Goal: Entertainment & Leisure: Consume media (video, audio)

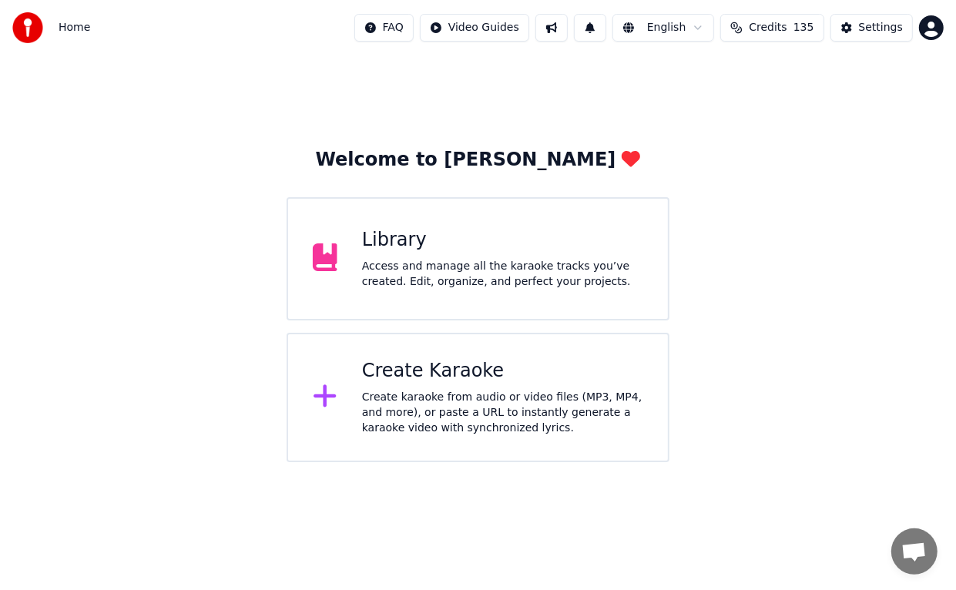
click at [464, 239] on div "Library" at bounding box center [502, 240] width 281 height 25
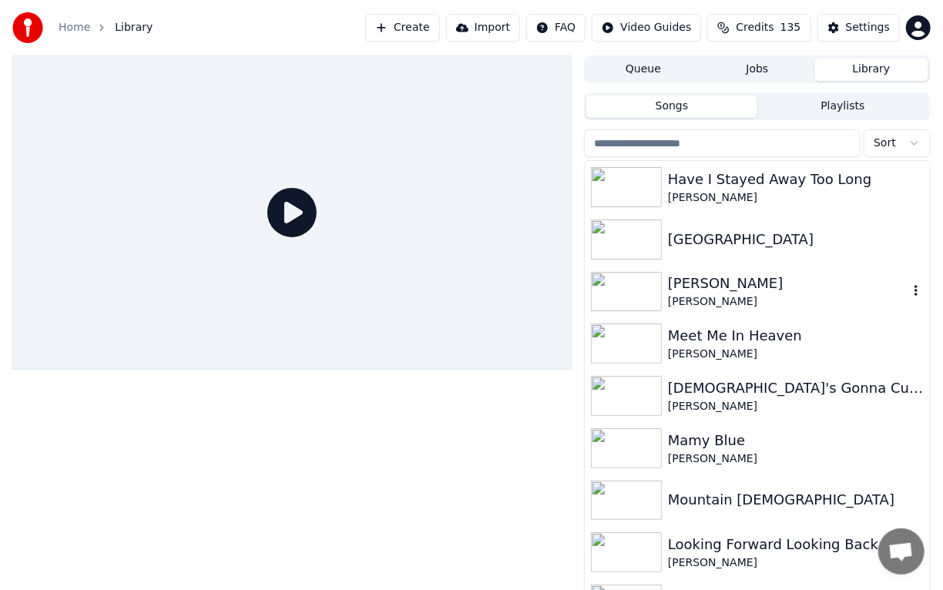
click at [636, 290] on img at bounding box center [626, 292] width 71 height 40
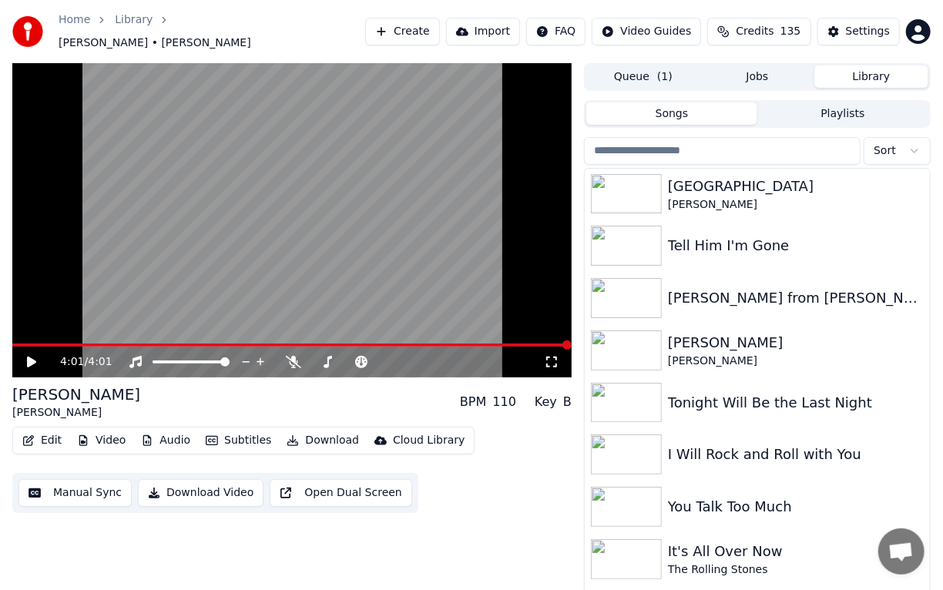
scroll to position [791, 0]
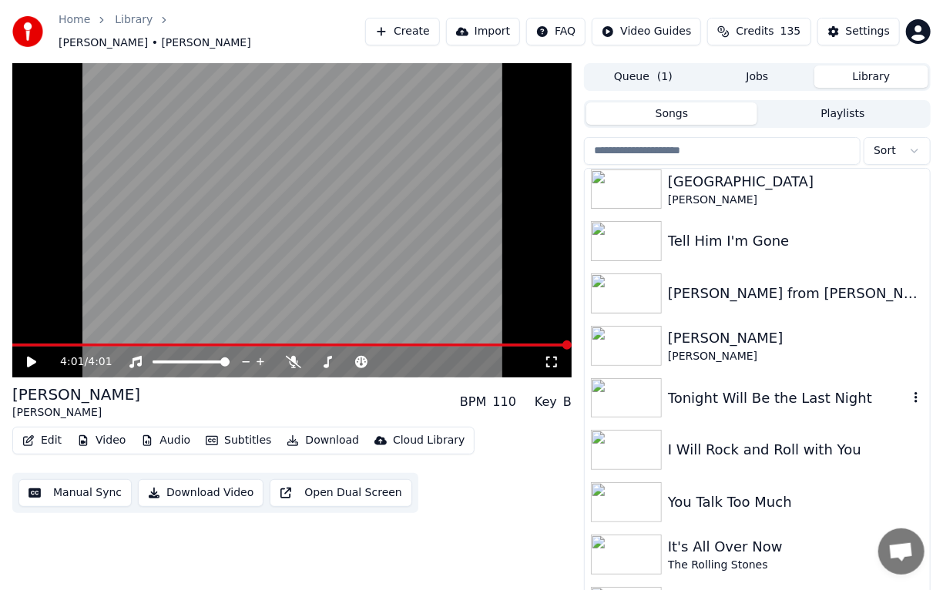
click at [743, 388] on div "Tonight Will Be the Last Night" at bounding box center [788, 399] width 240 height 22
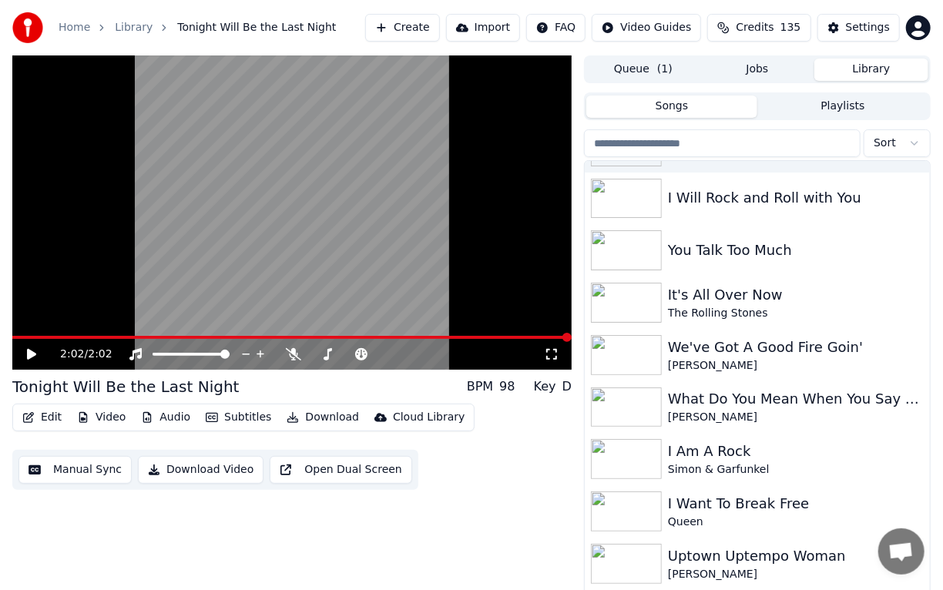
scroll to position [1041, 0]
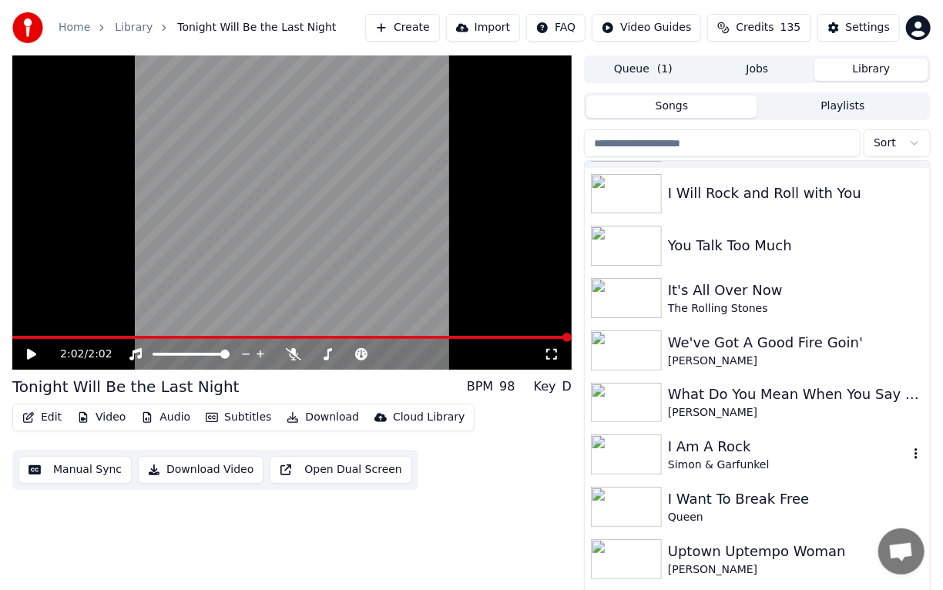
click at [716, 468] on div "Simon & Garfunkel" at bounding box center [788, 465] width 240 height 15
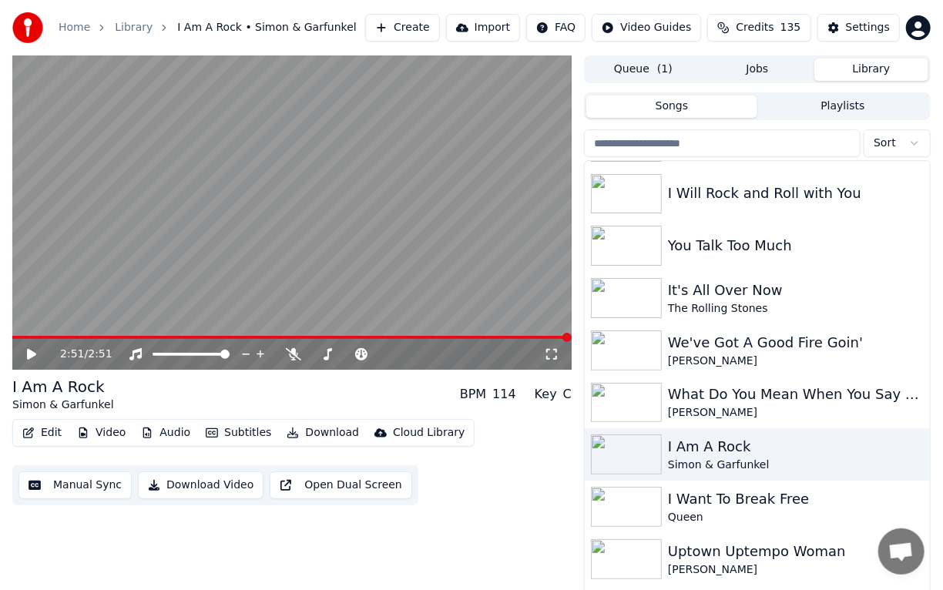
click at [690, 561] on div "Uptown Uptempo Woman" at bounding box center [788, 552] width 240 height 22
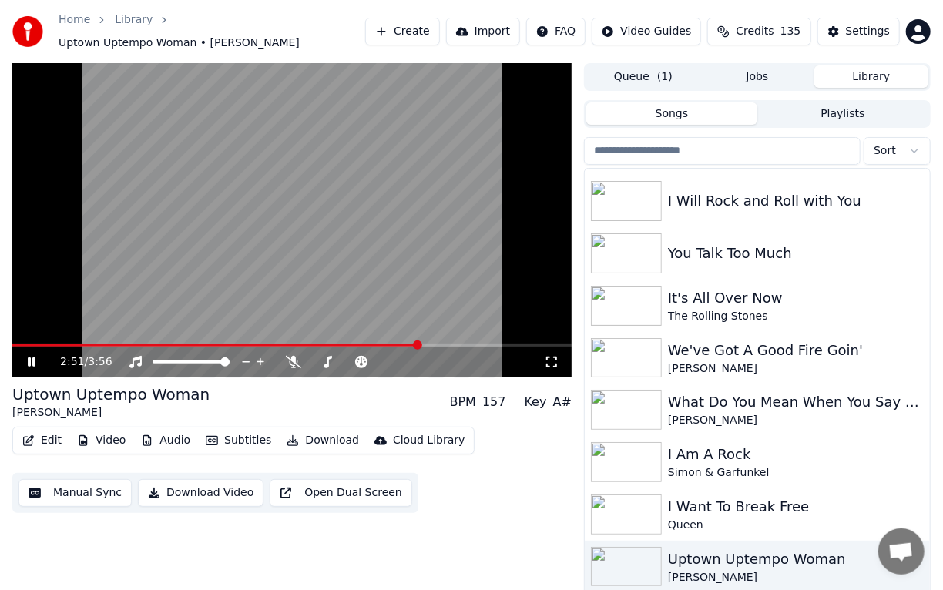
click at [330, 392] on div "Uptown Uptempo Woman Randy Edelman BPM 157 Key A#" at bounding box center [291, 402] width 559 height 37
click at [327, 358] on icon at bounding box center [328, 362] width 8 height 12
click at [395, 357] on div at bounding box center [397, 361] width 124 height 15
click at [395, 356] on div at bounding box center [397, 361] width 124 height 15
click at [452, 358] on icon at bounding box center [452, 362] width 8 height 8
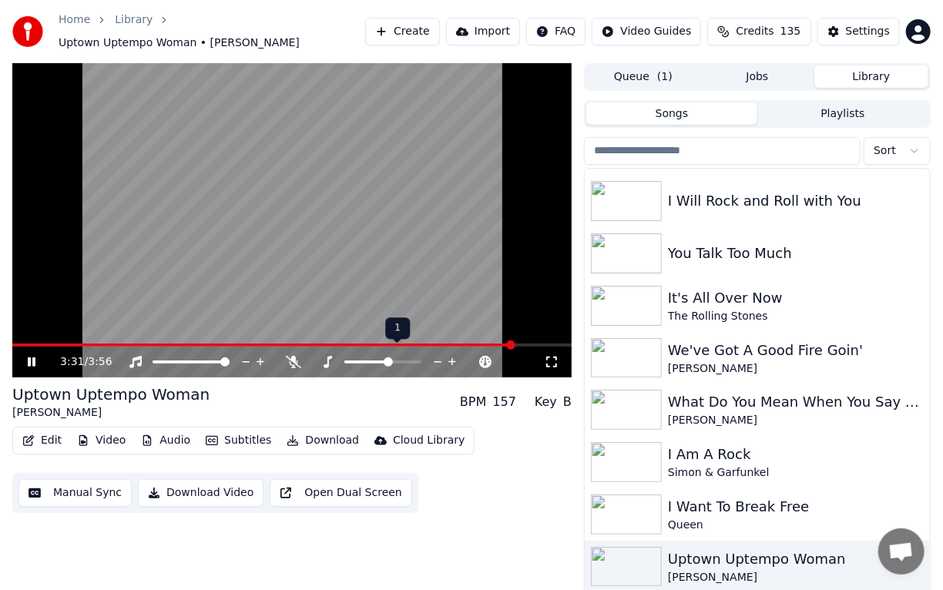
click at [448, 354] on icon at bounding box center [452, 361] width 15 height 15
click at [32, 357] on icon at bounding box center [31, 362] width 9 height 11
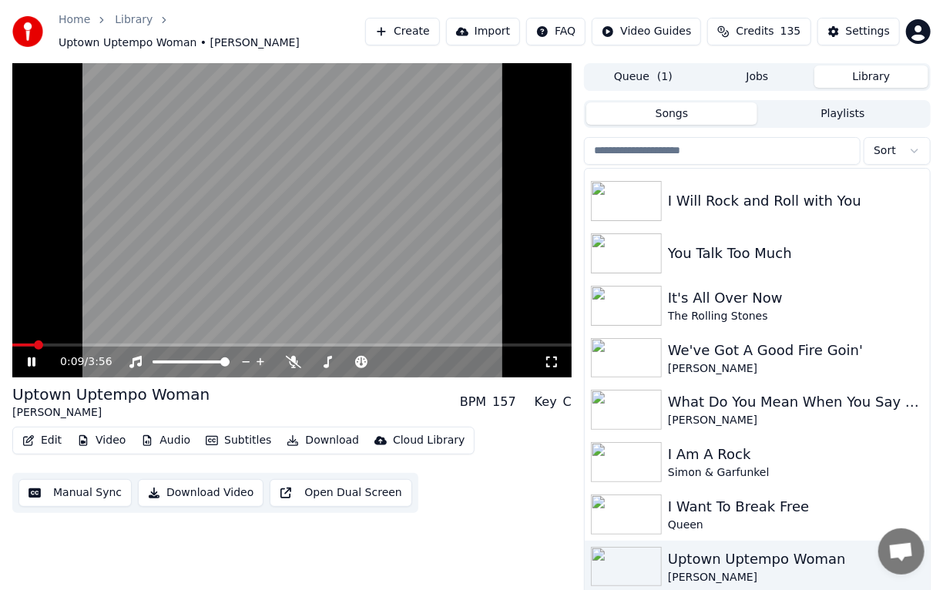
click at [32, 358] on icon at bounding box center [32, 362] width 8 height 9
click at [32, 357] on icon at bounding box center [31, 362] width 9 height 11
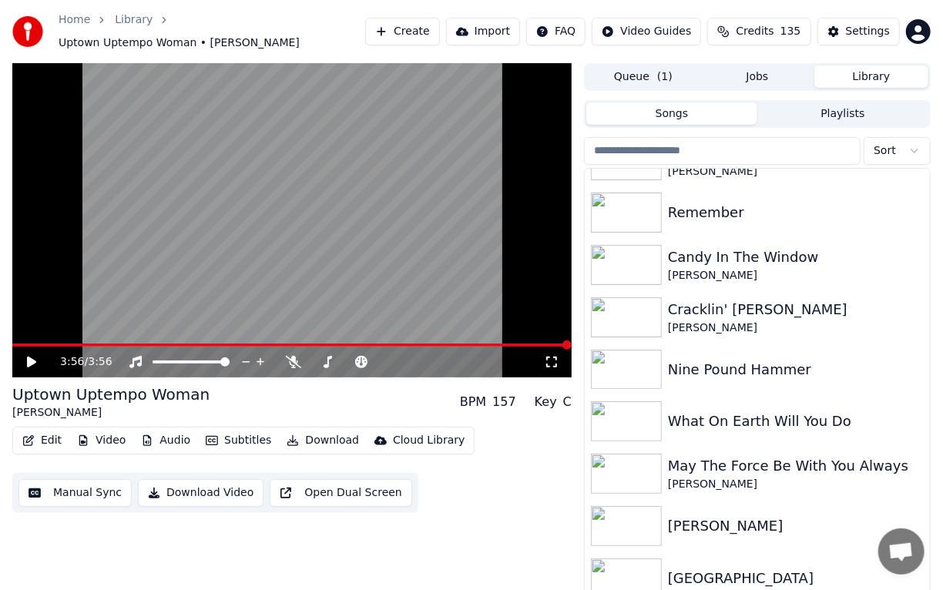
scroll to position [2069, 0]
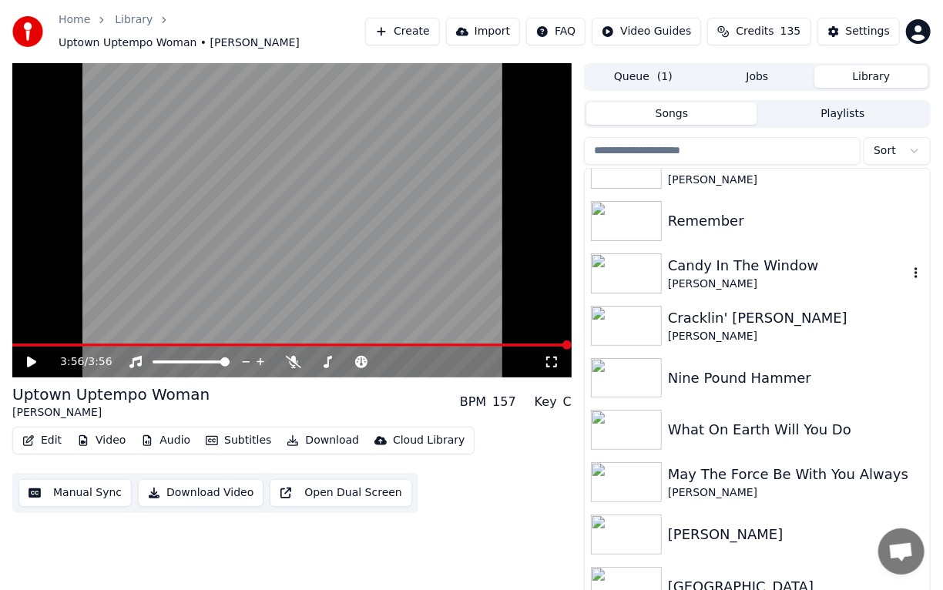
click at [709, 277] on div "[PERSON_NAME]" at bounding box center [788, 284] width 240 height 15
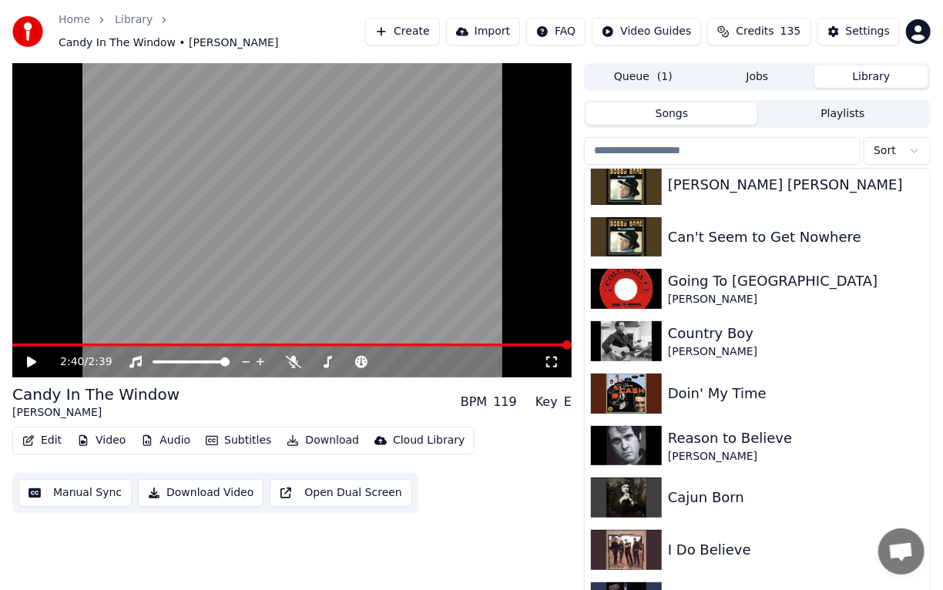
scroll to position [4021, 0]
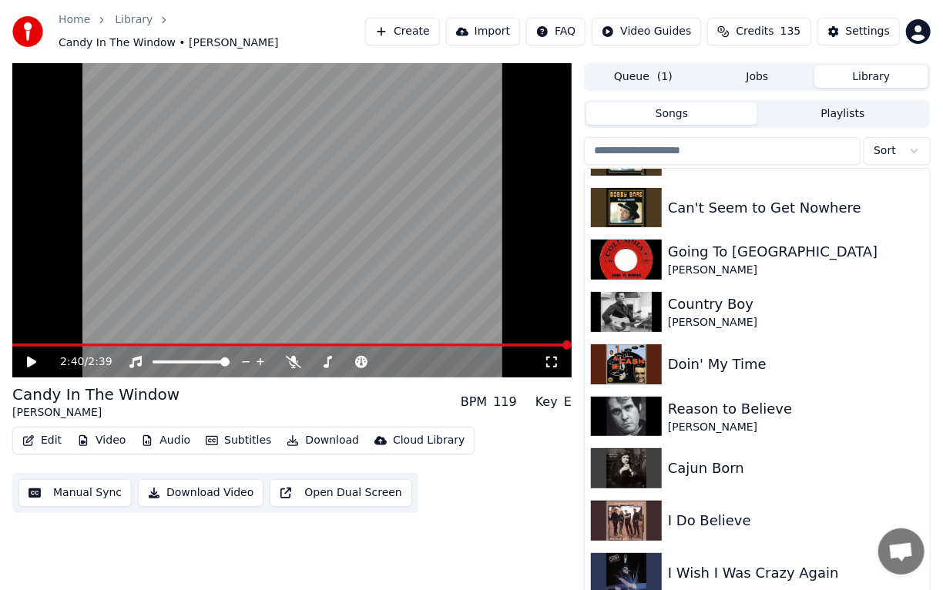
drag, startPoint x: 921, startPoint y: 545, endPoint x: 921, endPoint y: 556, distance: 10.8
click at [921, 556] on span "Open chat" at bounding box center [901, 552] width 46 height 46
click at [647, 514] on img at bounding box center [626, 521] width 71 height 40
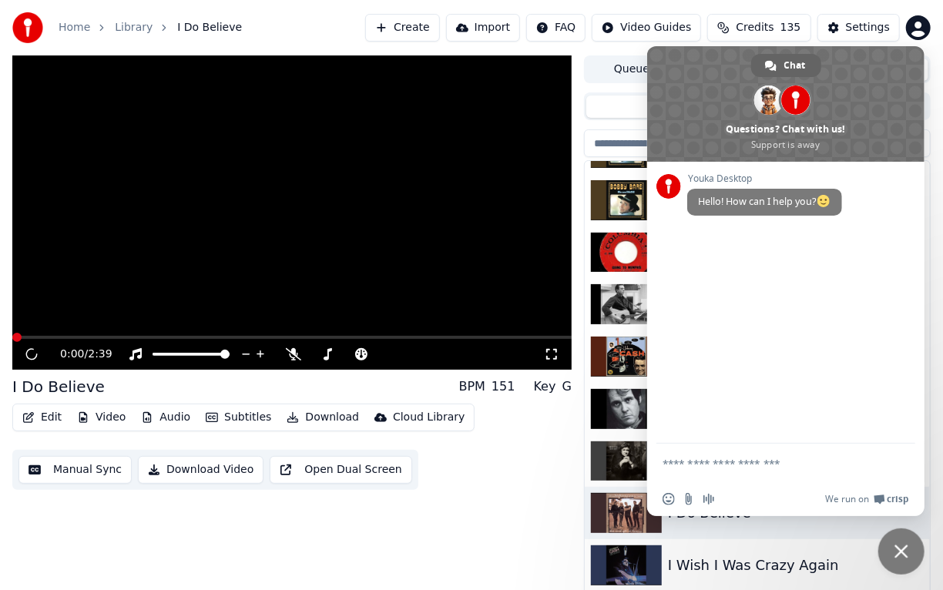
click at [500, 499] on div "0:00 / 2:39 I Do Believe BPM 151 Key G Edit Video Audio Subtitles Download Clou…" at bounding box center [291, 329] width 559 height 548
click at [398, 534] on div "0:00 / 2:39 I Do Believe BPM 151 Key G Edit Video Audio Subtitles Download Clou…" at bounding box center [291, 329] width 559 height 548
click at [143, 553] on div "0:00 / 2:39 I Do Believe BPM 151 Key G Edit Video Audio Subtitles Download Clou…" at bounding box center [291, 329] width 559 height 548
click at [633, 513] on img at bounding box center [626, 513] width 71 height 40
click at [911, 561] on span "Close chat" at bounding box center [901, 552] width 46 height 46
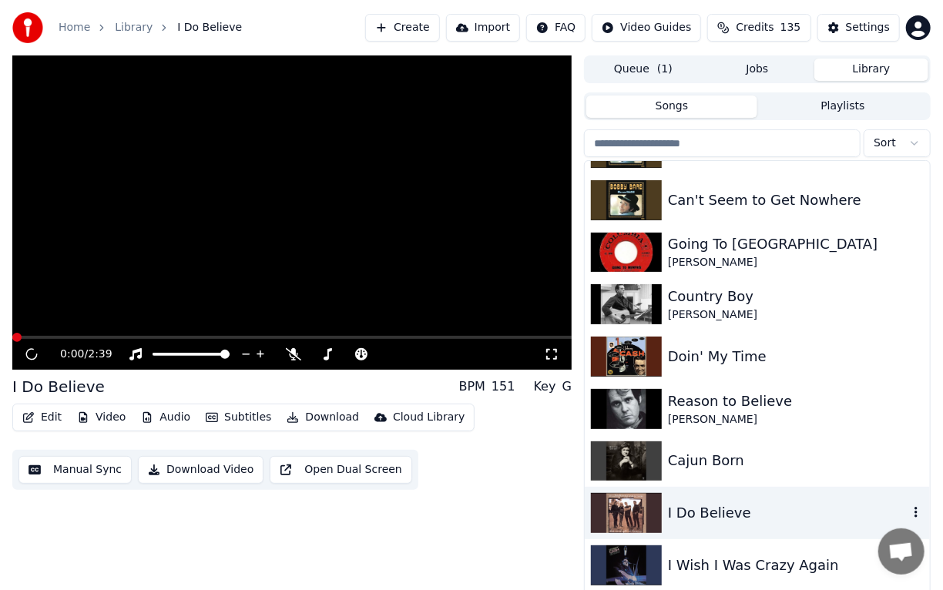
click at [633, 507] on img at bounding box center [626, 513] width 71 height 40
click at [619, 568] on img at bounding box center [626, 566] width 71 height 40
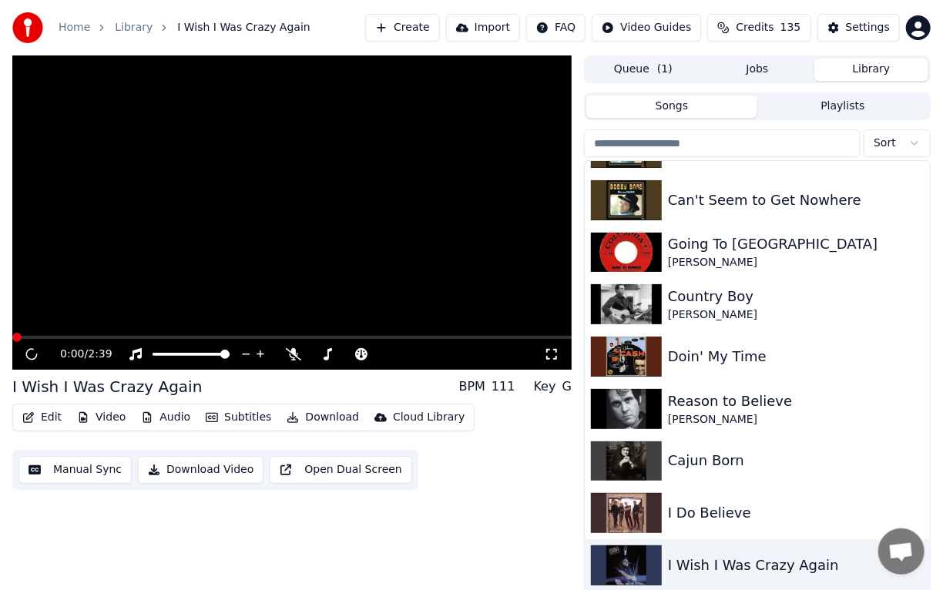
click at [878, 72] on button "Library" at bounding box center [871, 70] width 114 height 22
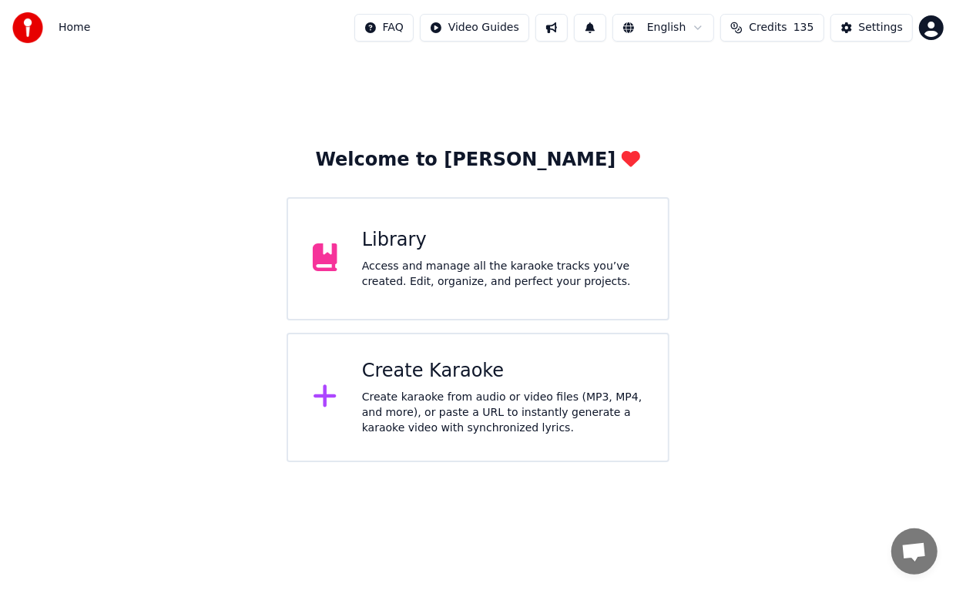
click at [402, 240] on div "Library" at bounding box center [502, 240] width 281 height 25
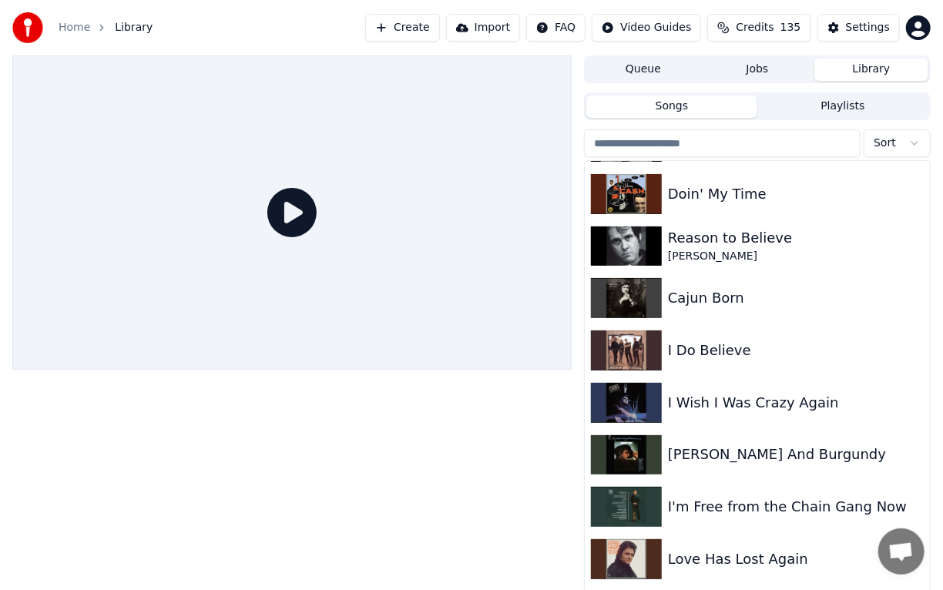
scroll to position [4219, 0]
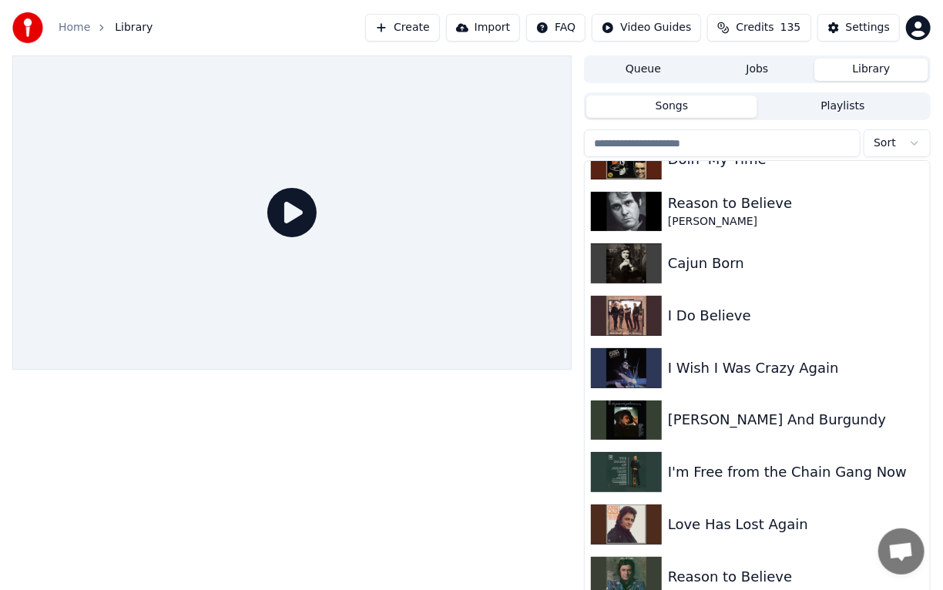
drag, startPoint x: 920, startPoint y: 563, endPoint x: 932, endPoint y: 610, distance: 48.4
click at [932, 589] on html "Home Library Create Import FAQ Video Guides Credits 135 Settings Queue Jobs Lib…" at bounding box center [471, 295] width 943 height 590
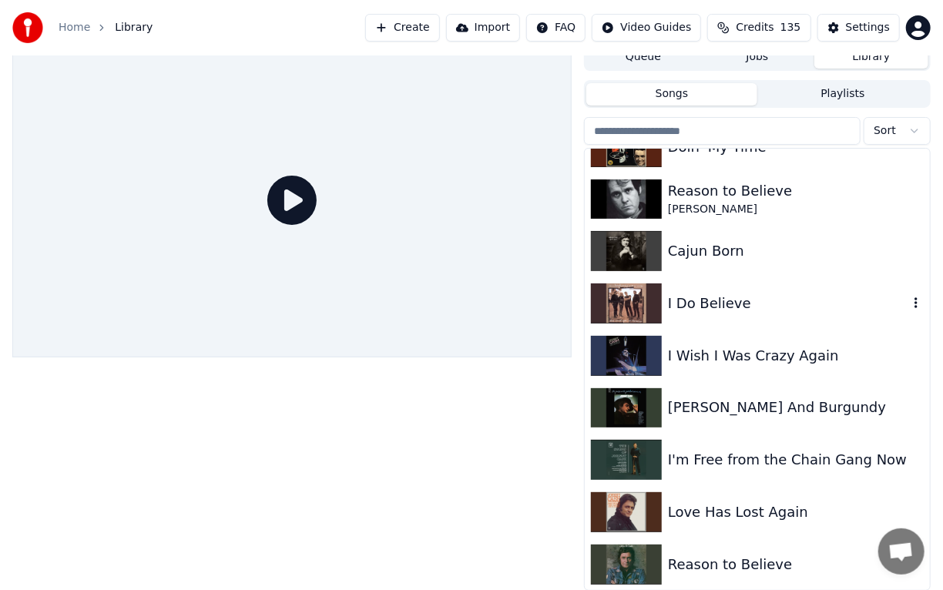
click at [688, 301] on div "I Do Believe" at bounding box center [788, 304] width 240 height 22
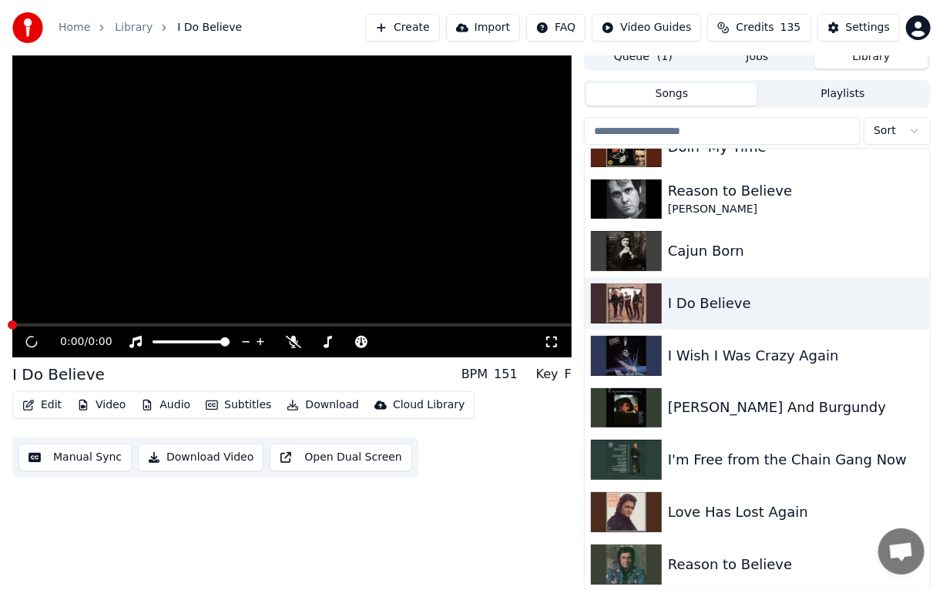
click at [31, 334] on icon at bounding box center [31, 343] width 17 height 18
click at [345, 144] on video at bounding box center [291, 200] width 559 height 314
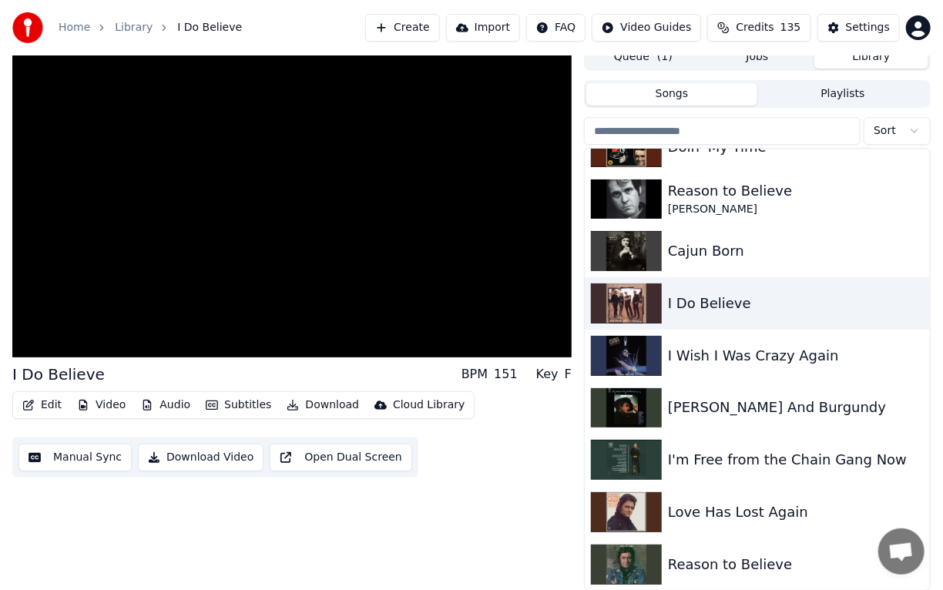
scroll to position [3833, 0]
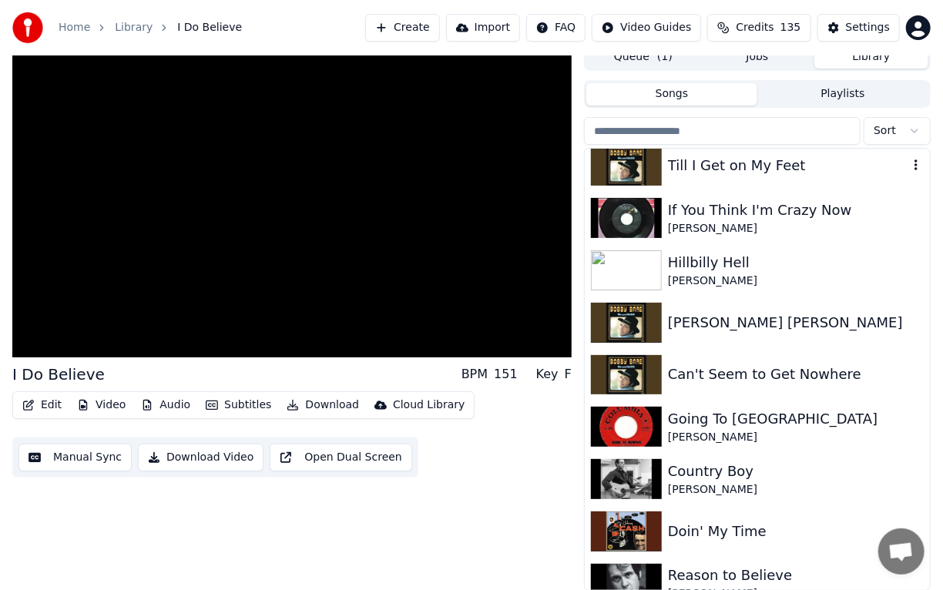
click at [641, 172] on img at bounding box center [626, 166] width 71 height 40
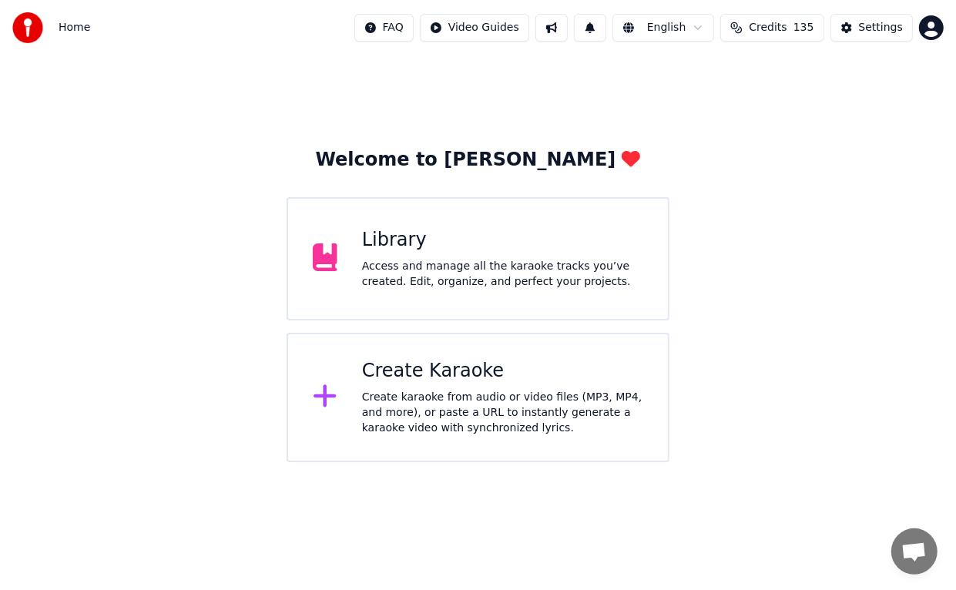
click at [391, 249] on div "Library" at bounding box center [502, 240] width 281 height 25
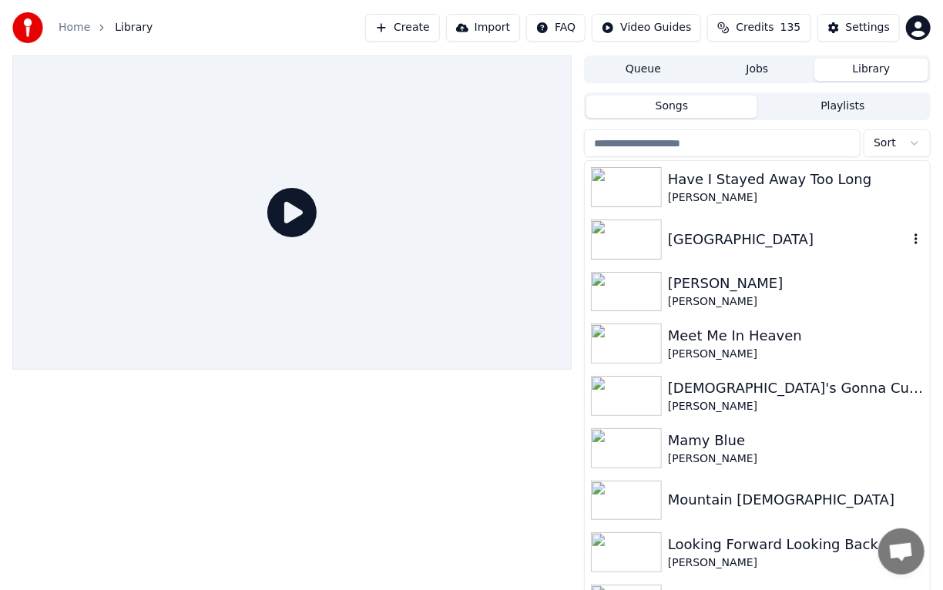
click at [604, 244] on img at bounding box center [626, 240] width 71 height 40
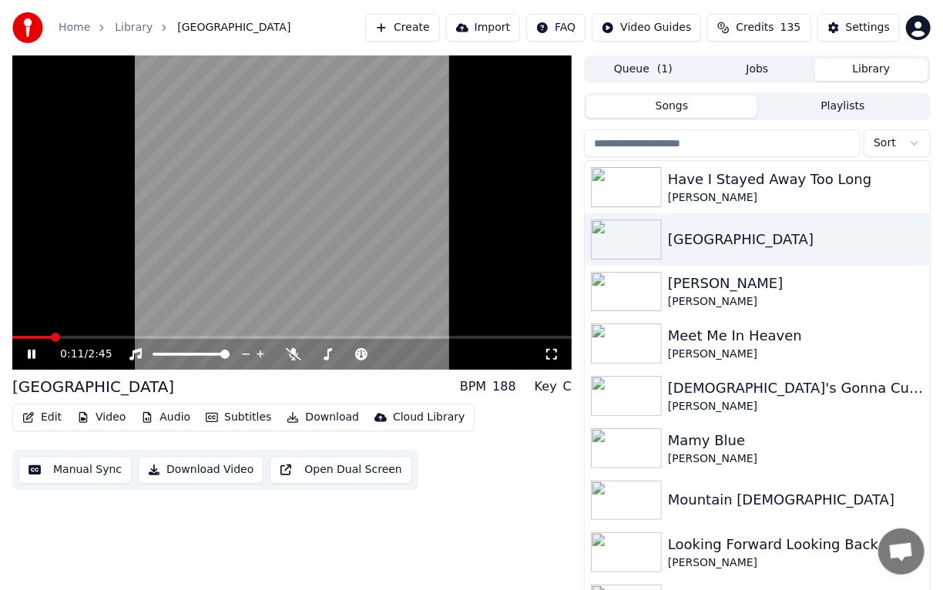
click at [27, 352] on icon at bounding box center [42, 354] width 35 height 12
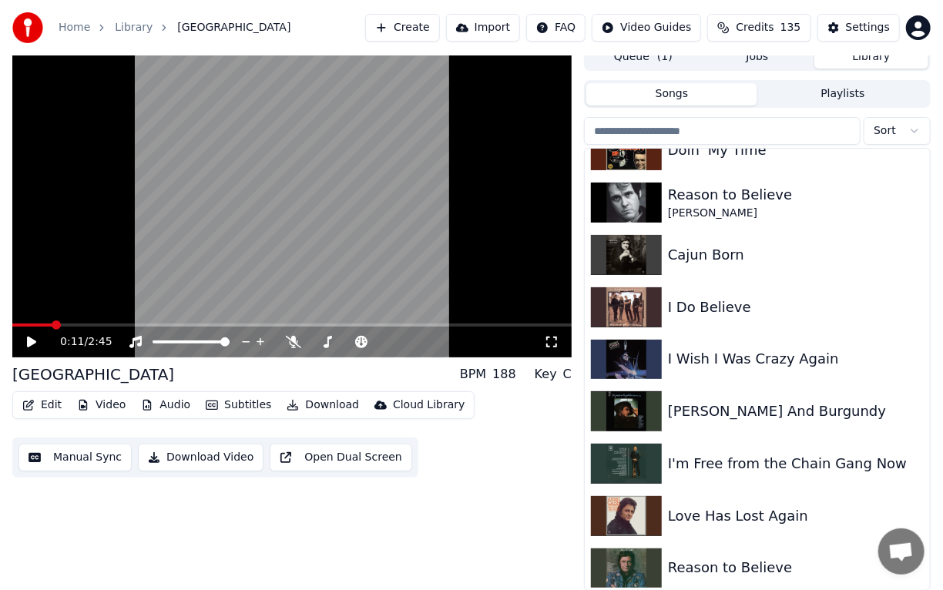
scroll to position [4219, 0]
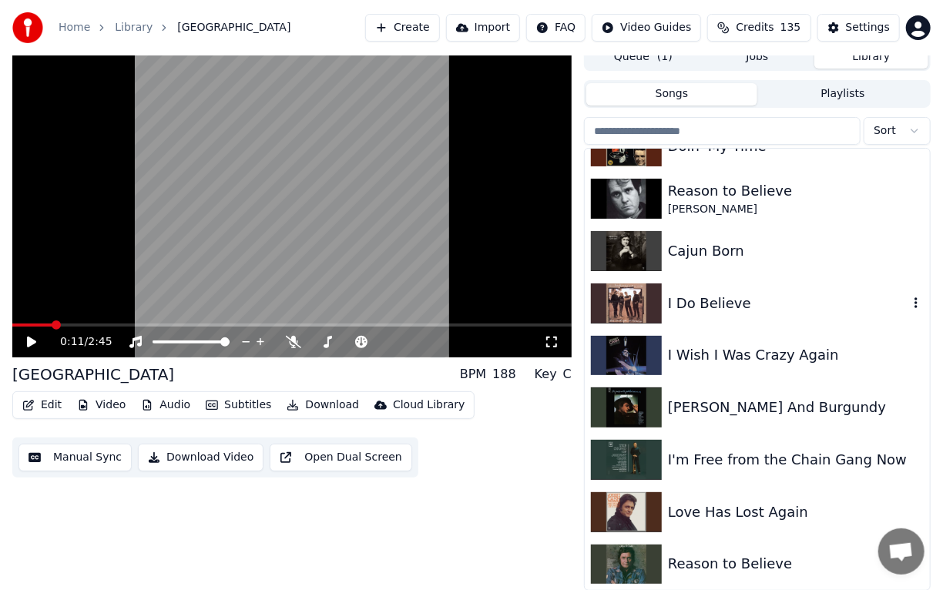
click at [708, 304] on div "I Do Believe" at bounding box center [788, 304] width 240 height 22
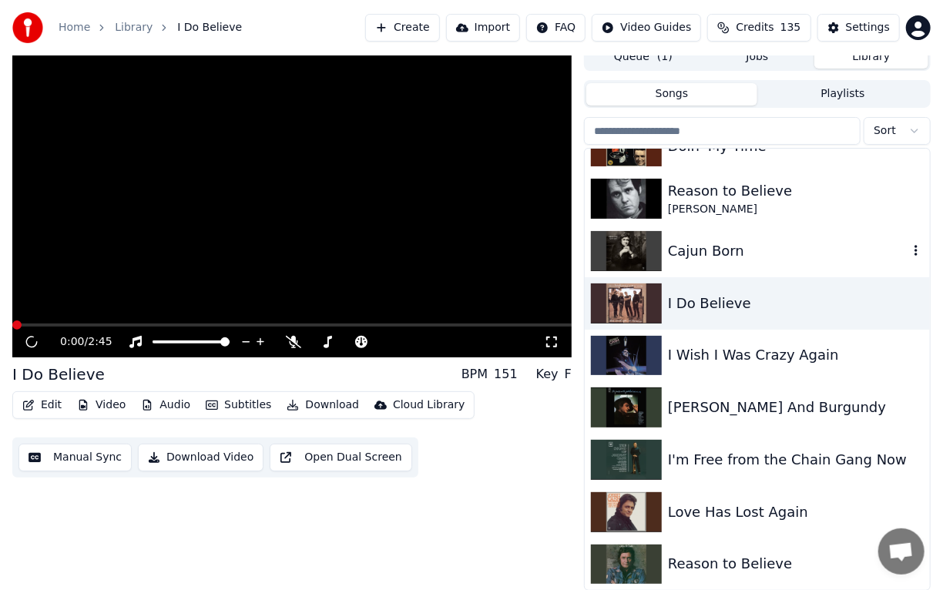
click at [709, 254] on div "Cajun Born" at bounding box center [788, 251] width 240 height 22
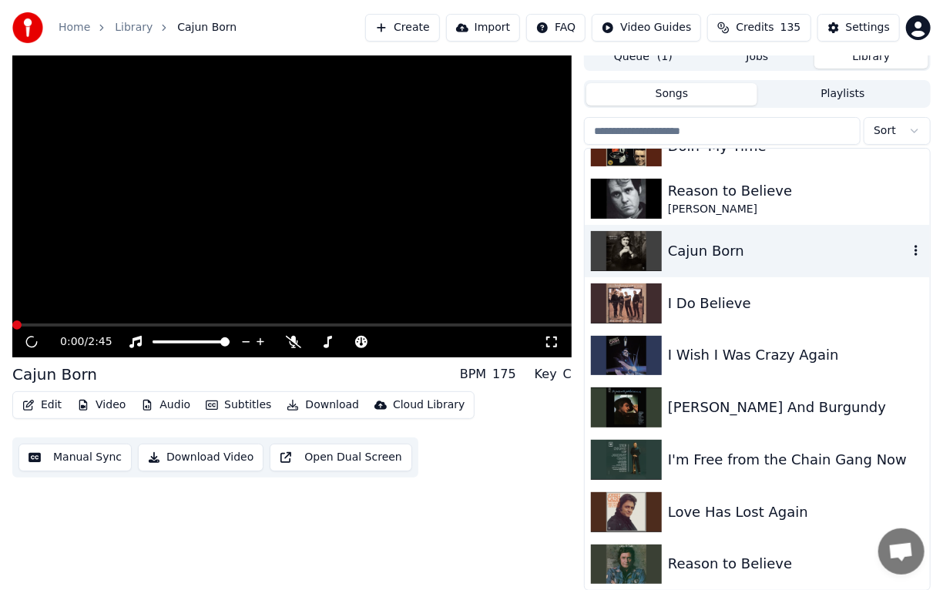
click at [709, 254] on div "Cajun Born" at bounding box center [788, 251] width 240 height 22
